Goal: Information Seeking & Learning: Find specific fact

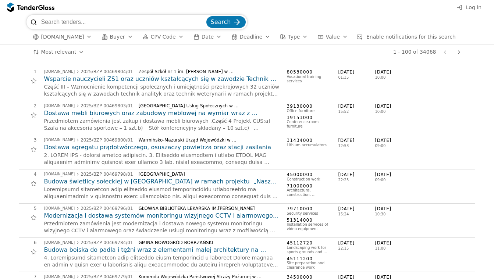
click at [97, 24] on input "search" at bounding box center [123, 22] width 164 height 15
type input "[GEOGRAPHIC_DATA]"
click at [226, 22] on button "Search" at bounding box center [225, 22] width 39 height 12
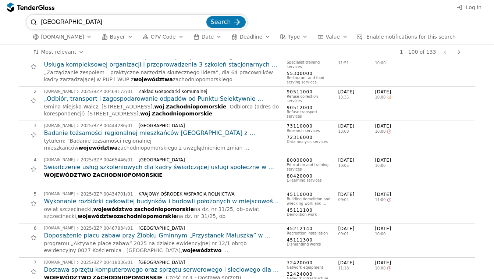
scroll to position [17, 0]
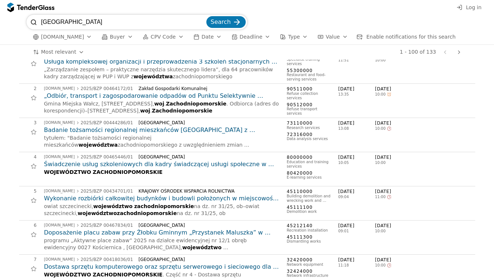
click at [118, 142] on span "województwa" at bounding box center [97, 145] width 39 height 6
click at [185, 130] on h2 "Badanie tożsamości regionalnej mieszkańców [GEOGRAPHIC_DATA] z uwzględnieniem z…" at bounding box center [161, 130] width 235 height 8
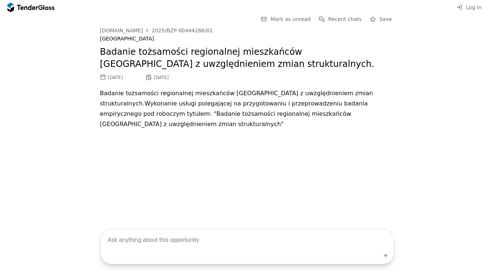
click at [223, 121] on p "Badanie tożsamości regionalnej mieszkańców [GEOGRAPHIC_DATA] z uwzględnieniem z…" at bounding box center [247, 108] width 294 height 41
click at [176, 229] on textarea at bounding box center [246, 240] width 293 height 22
type textarea "daj stronę link"
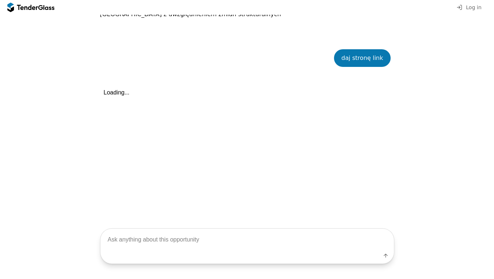
scroll to position [133, 0]
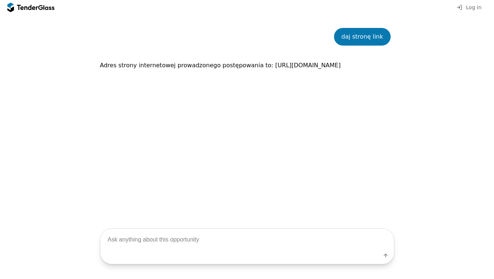
click at [168, 71] on p "Adres strony internetowej prowadzonego postępowania to: [URL][DOMAIN_NAME]" at bounding box center [247, 65] width 294 height 10
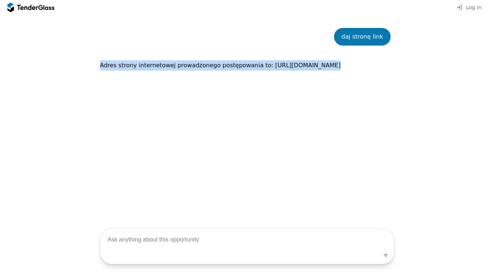
click at [168, 71] on p "Adres strony internetowej prowadzonego postępowania to: [URL][DOMAIN_NAME]" at bounding box center [247, 65] width 294 height 10
click at [135, 71] on p "Adres strony internetowej prowadzonego postępowania to: [URL][DOMAIN_NAME]" at bounding box center [247, 65] width 294 height 10
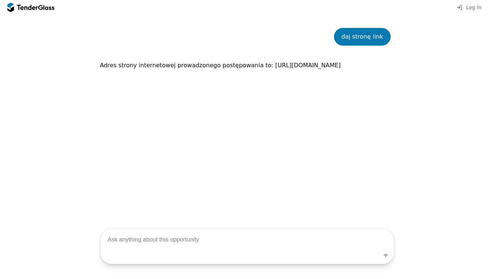
drag, startPoint x: 101, startPoint y: 75, endPoint x: 236, endPoint y: 79, distance: 134.9
click at [236, 74] on div "Adres strony internetowej prowadzonego postępowania to: [URL][DOMAIN_NAME]" at bounding box center [247, 66] width 294 height 18
copy p "[URL][DOMAIN_NAME]"
